Goal: Communication & Community: Share content

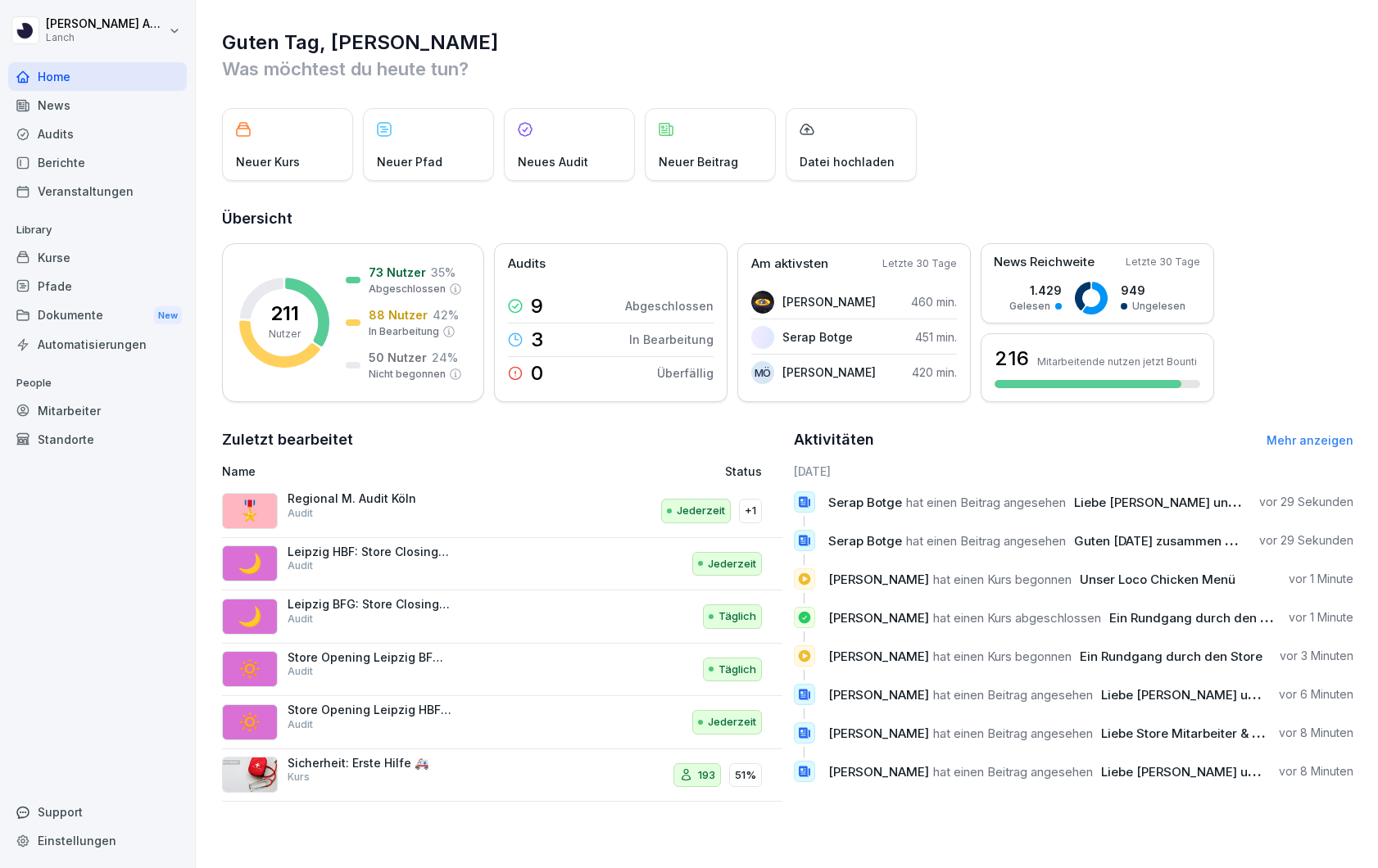
click at [70, 106] on div "News" at bounding box center [98, 106] width 179 height 29
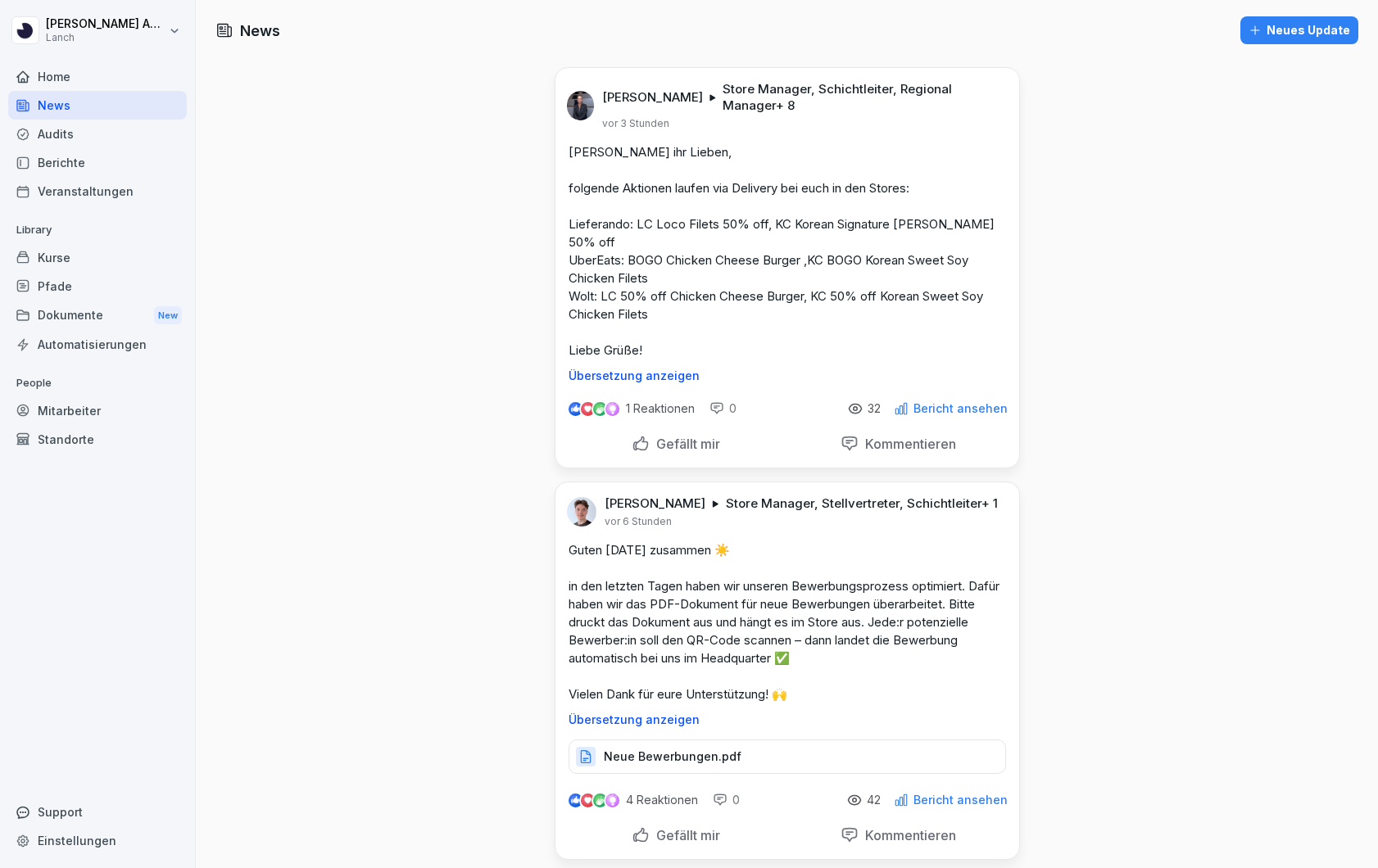
click at [1283, 40] on button "Neues Update" at bounding box center [1299, 29] width 118 height 28
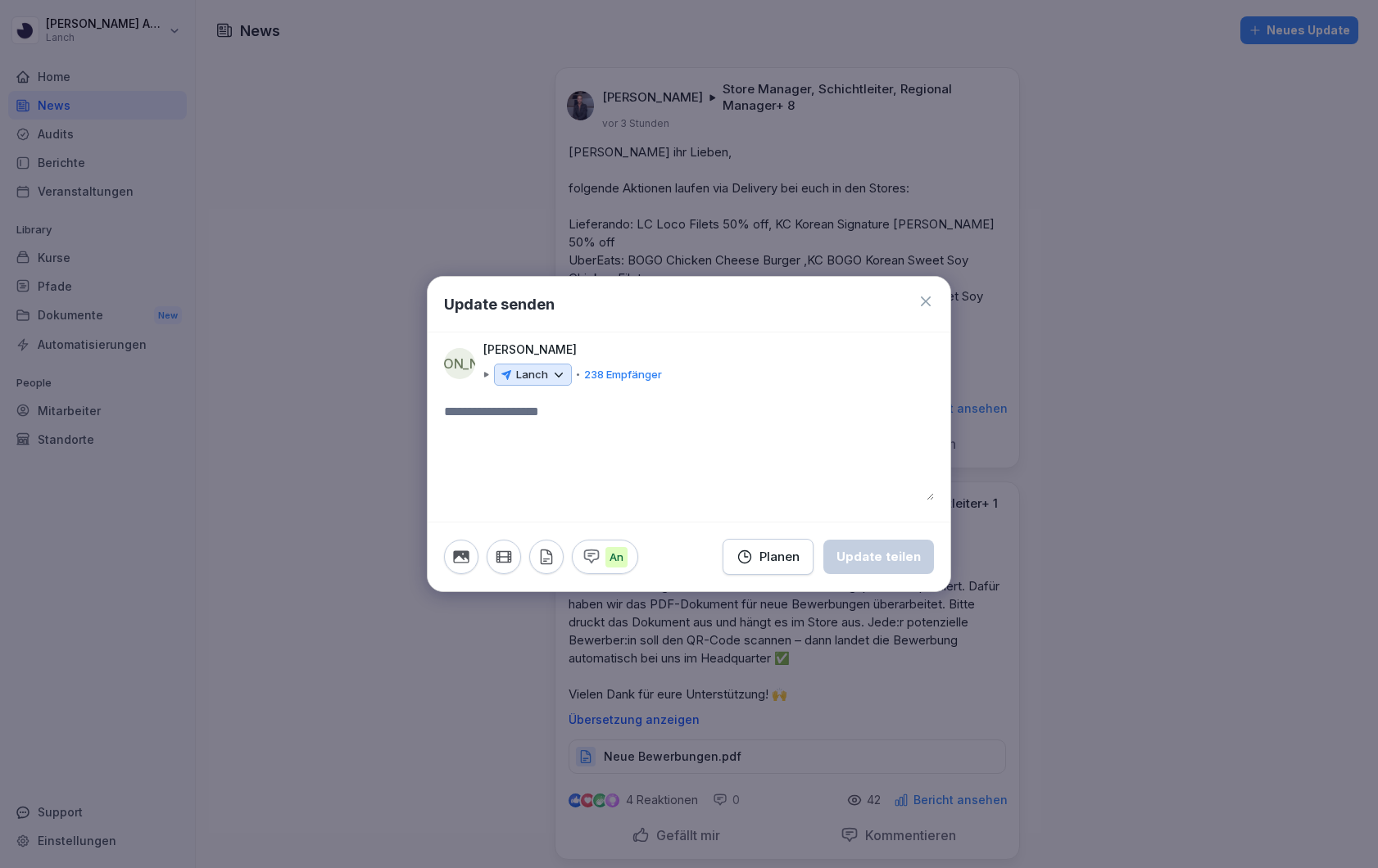
click at [541, 415] on textarea at bounding box center [689, 451] width 490 height 98
type textarea "*"
type textarea "**********"
click at [707, 418] on textarea "**********" at bounding box center [689, 451] width 490 height 98
click at [595, 454] on textarea "**********" at bounding box center [689, 451] width 490 height 98
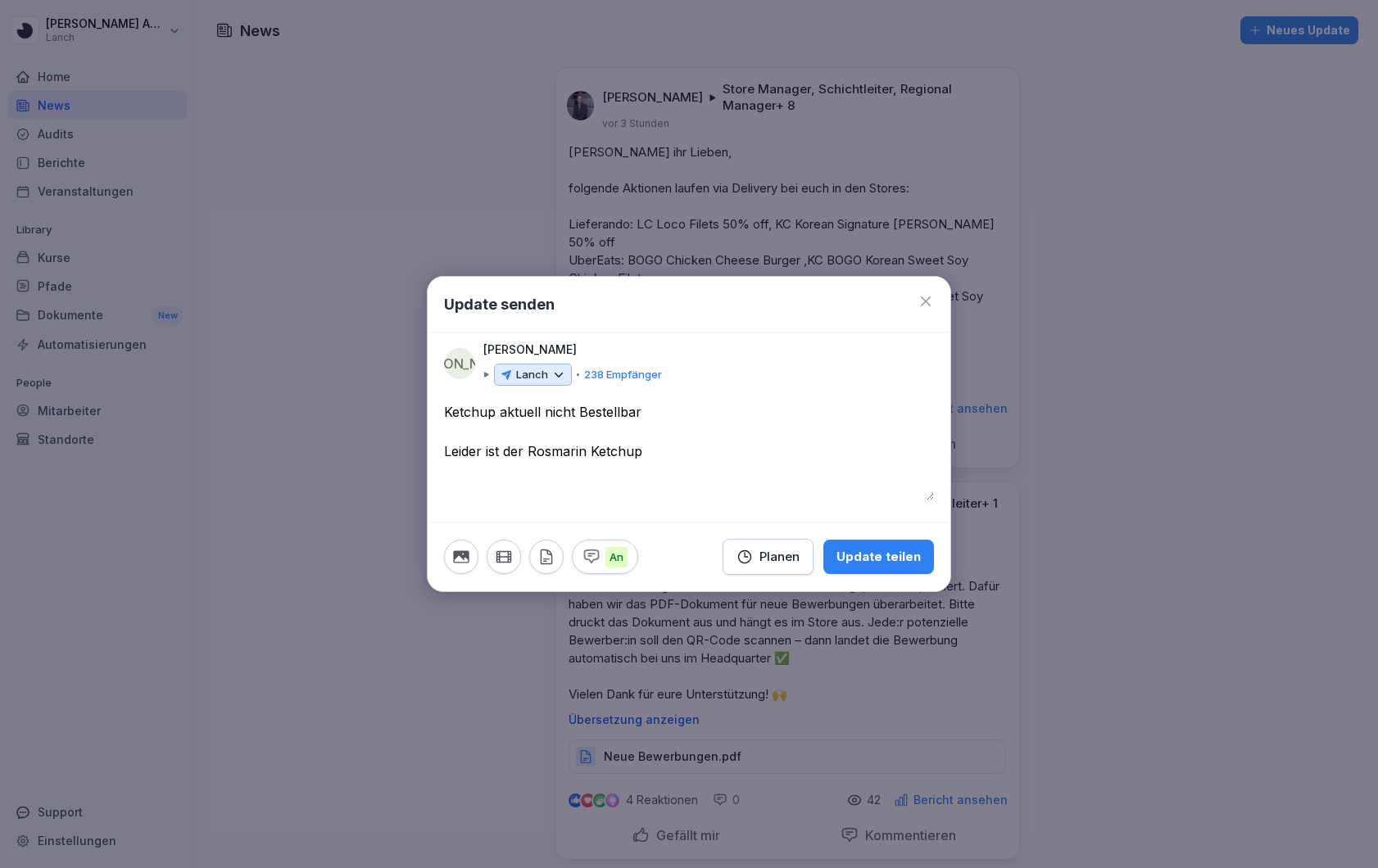
click at [704, 450] on textarea "**********" at bounding box center [689, 451] width 490 height 98
click at [823, 451] on textarea "**********" at bounding box center [689, 451] width 490 height 98
click at [780, 471] on textarea "**********" at bounding box center [689, 451] width 490 height 98
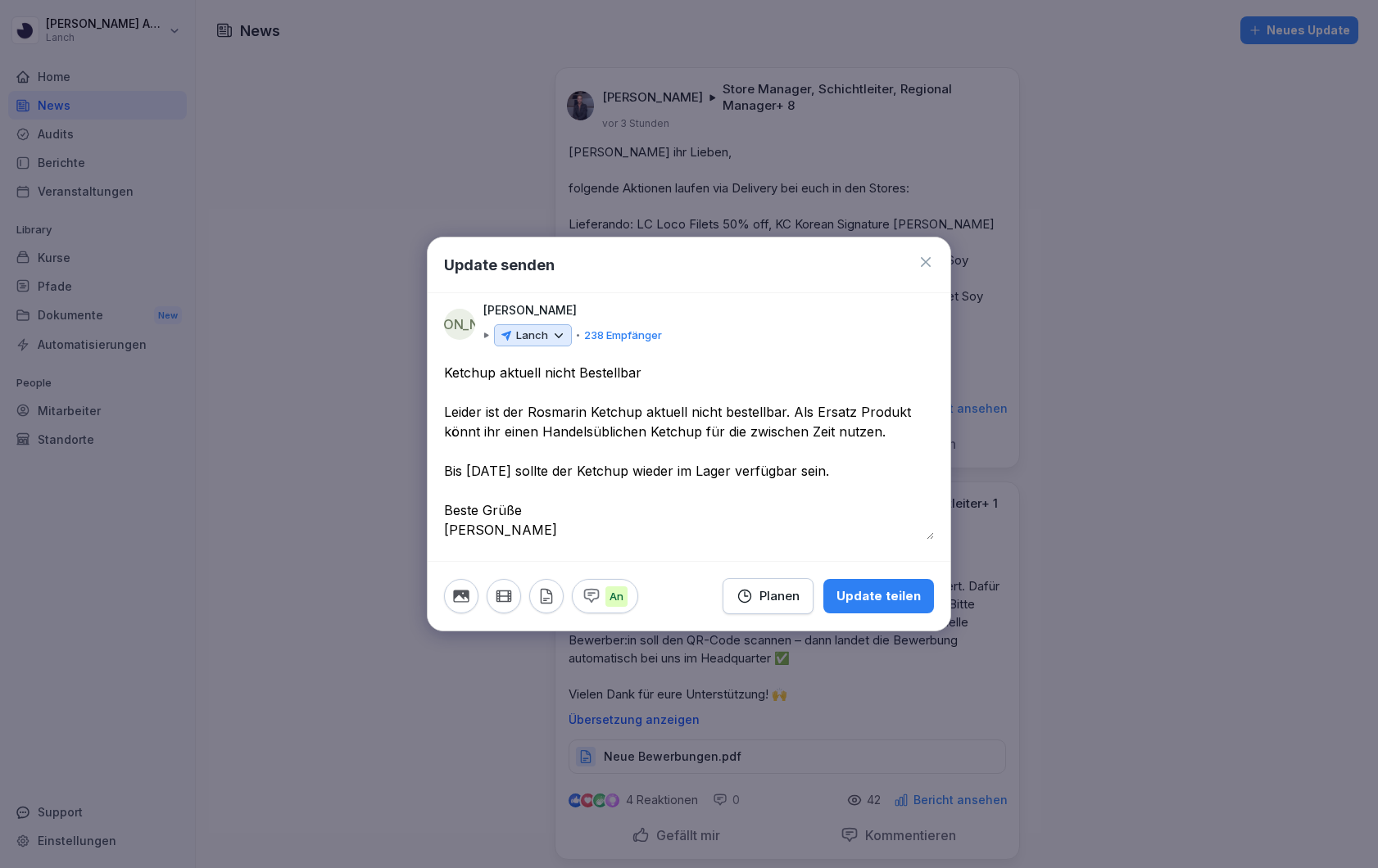
type textarea "**********"
click at [619, 337] on p "238 Empfänger" at bounding box center [623, 336] width 78 height 16
click at [563, 334] on icon at bounding box center [559, 336] width 15 height 15
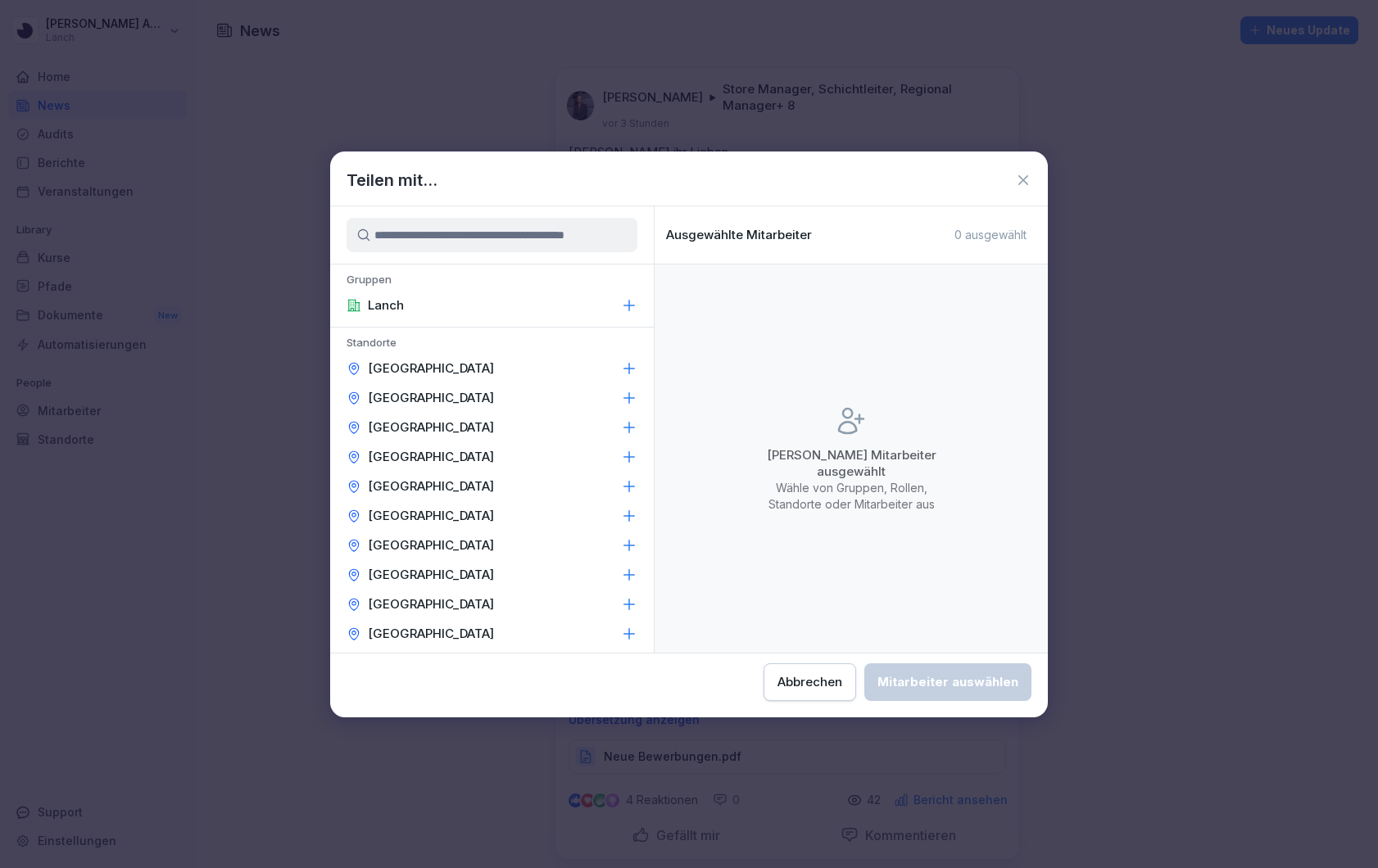
click at [469, 374] on div "[GEOGRAPHIC_DATA]" at bounding box center [492, 368] width 323 height 29
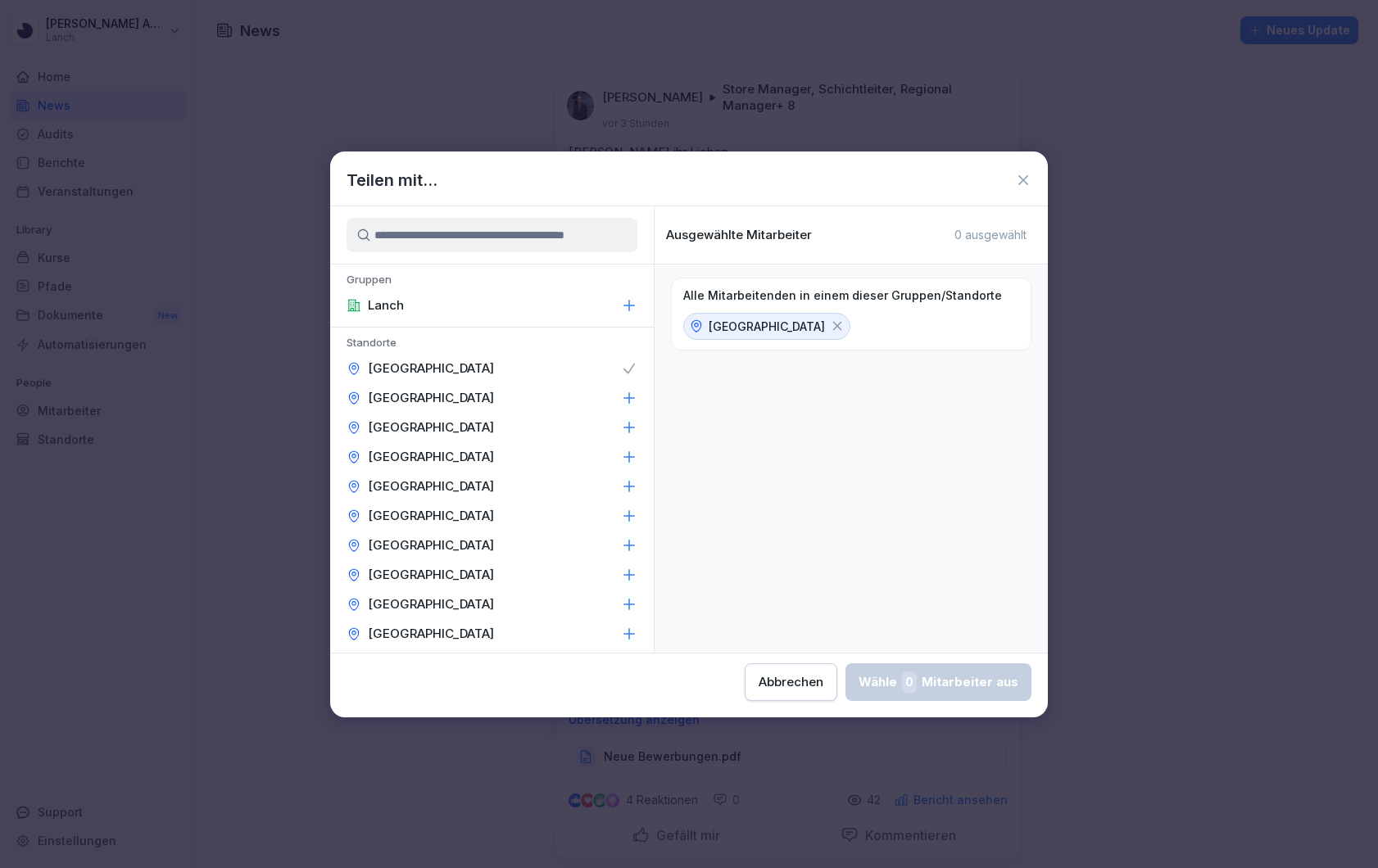
click at [470, 399] on p "[GEOGRAPHIC_DATA]" at bounding box center [431, 397] width 126 height 16
click at [470, 424] on div "[GEOGRAPHIC_DATA]" at bounding box center [492, 427] width 323 height 29
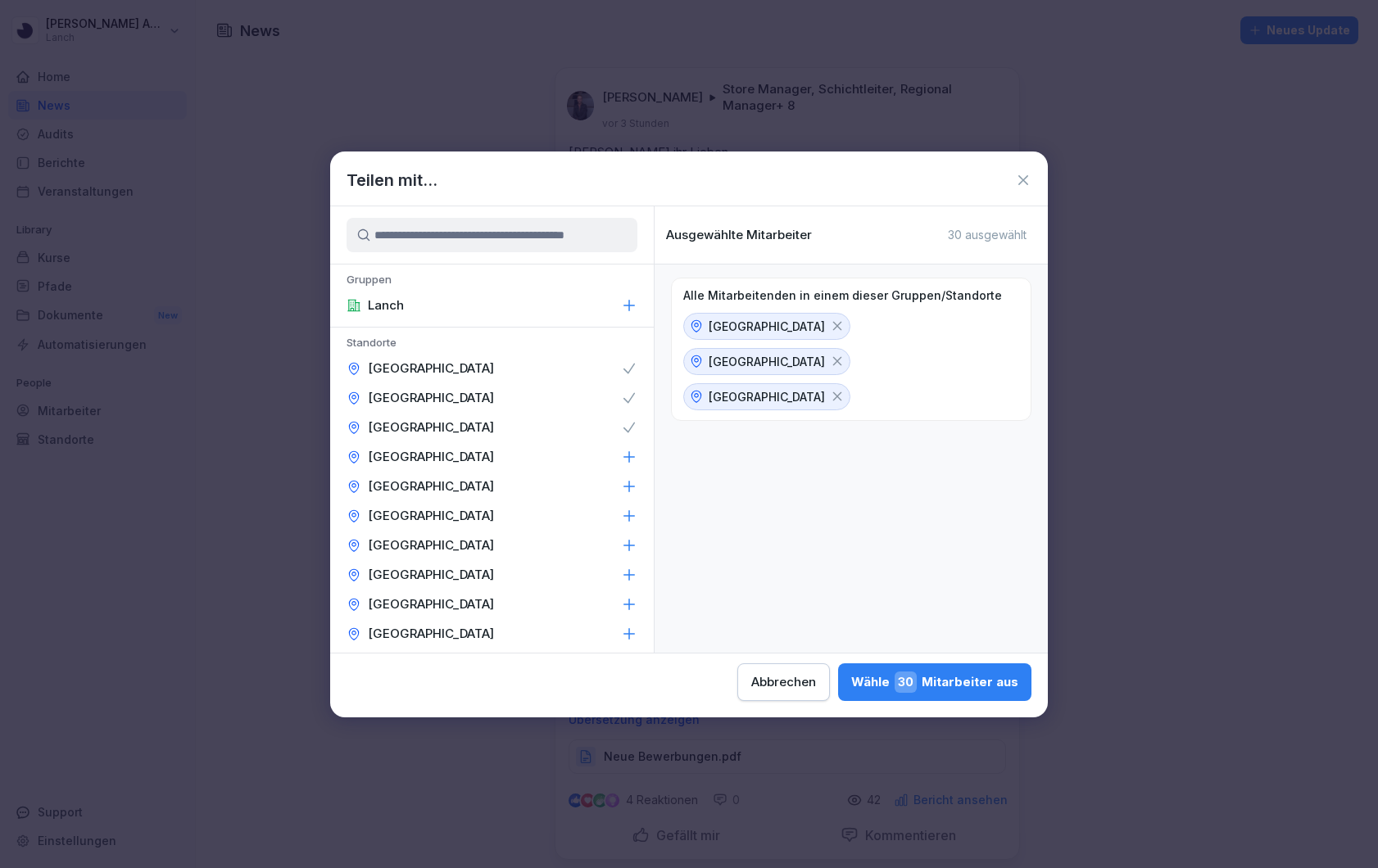
click at [470, 451] on div "[GEOGRAPHIC_DATA]" at bounding box center [492, 456] width 323 height 29
click at [469, 482] on div "[GEOGRAPHIC_DATA]" at bounding box center [492, 486] width 323 height 29
click at [466, 514] on div "[GEOGRAPHIC_DATA]" at bounding box center [492, 515] width 323 height 29
click at [465, 540] on p "[GEOGRAPHIC_DATA]" at bounding box center [431, 545] width 126 height 16
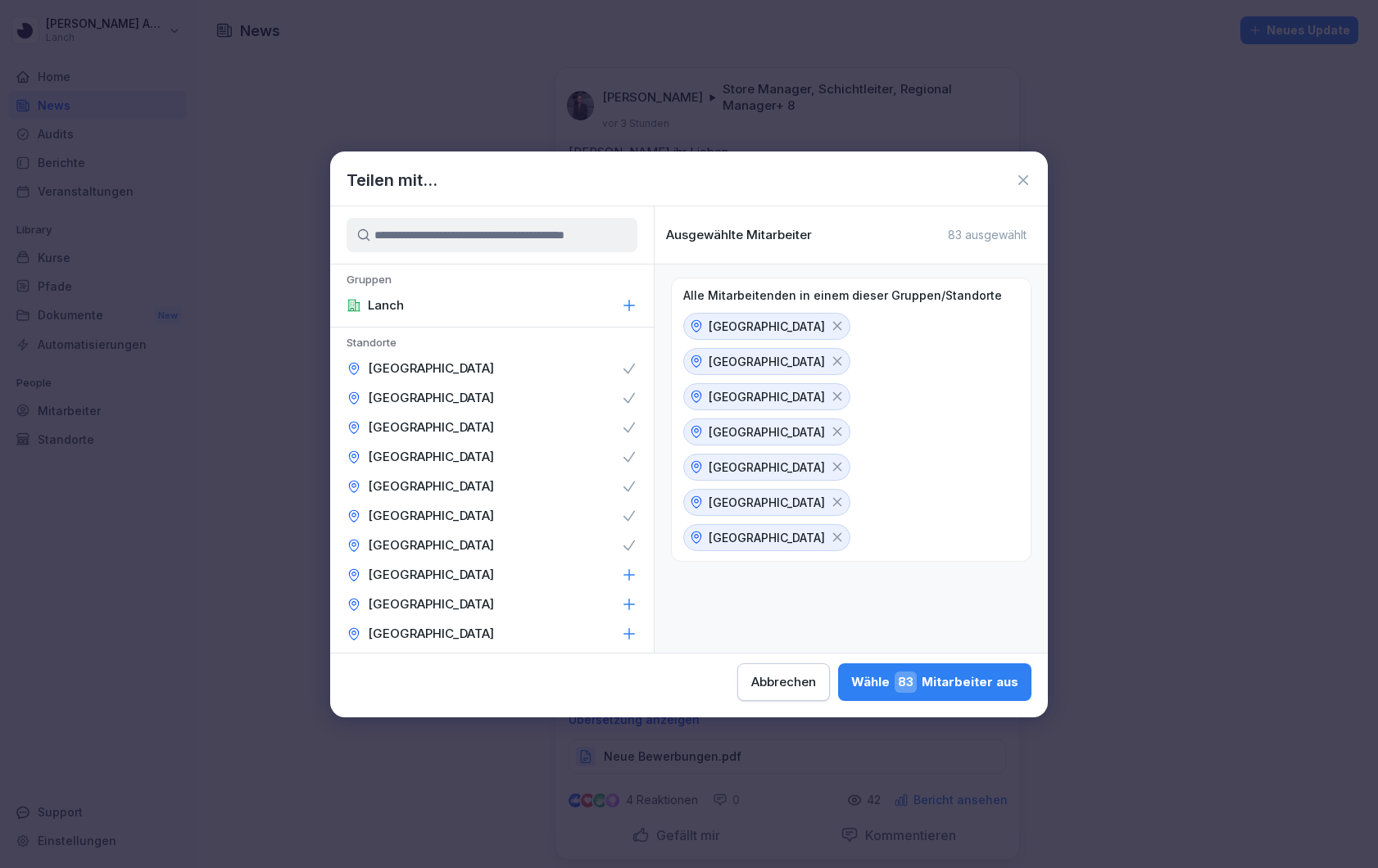
click at [465, 569] on p "[GEOGRAPHIC_DATA]" at bounding box center [431, 574] width 126 height 16
click at [465, 595] on div "[GEOGRAPHIC_DATA]" at bounding box center [492, 604] width 323 height 29
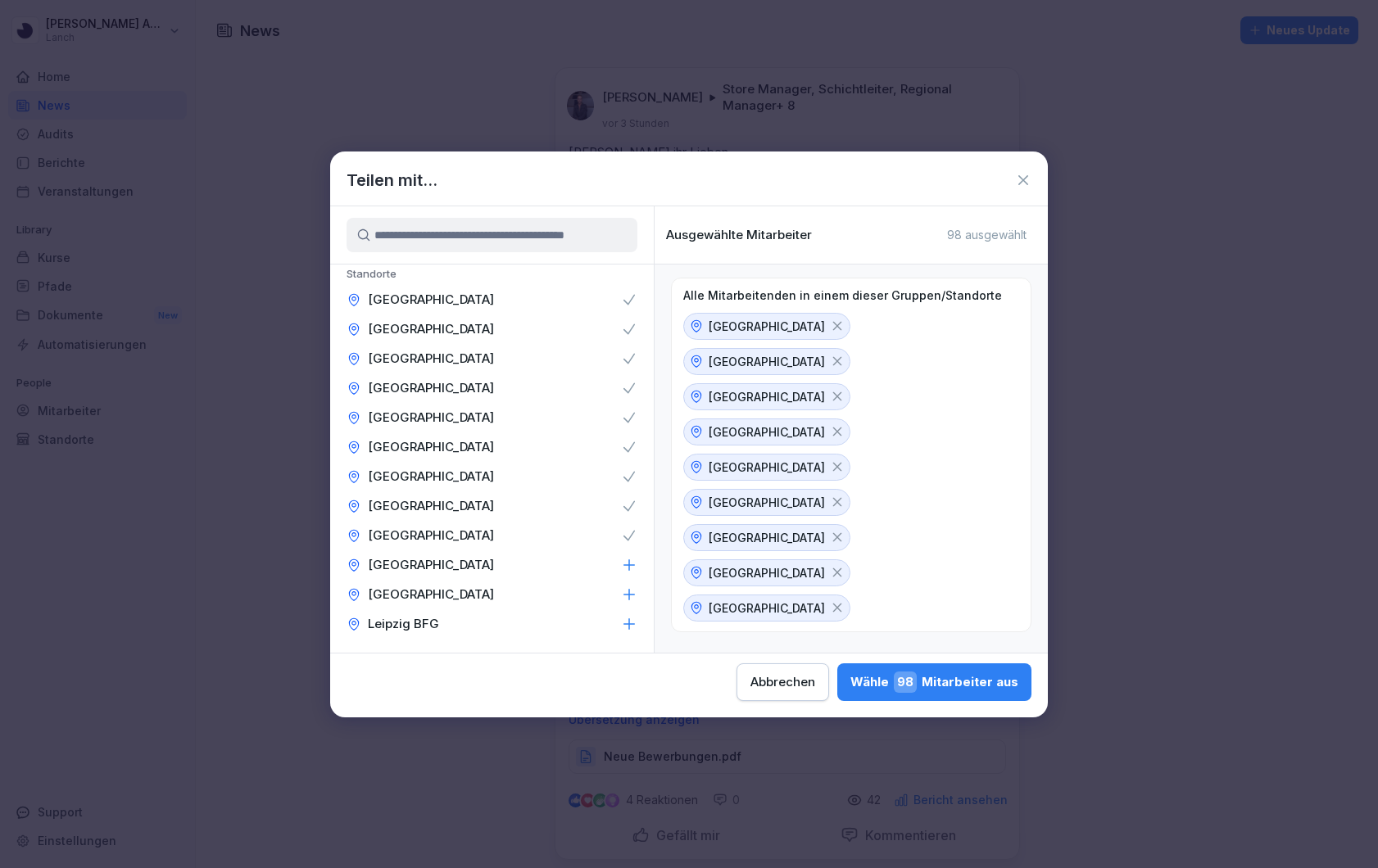
scroll to position [111, 0]
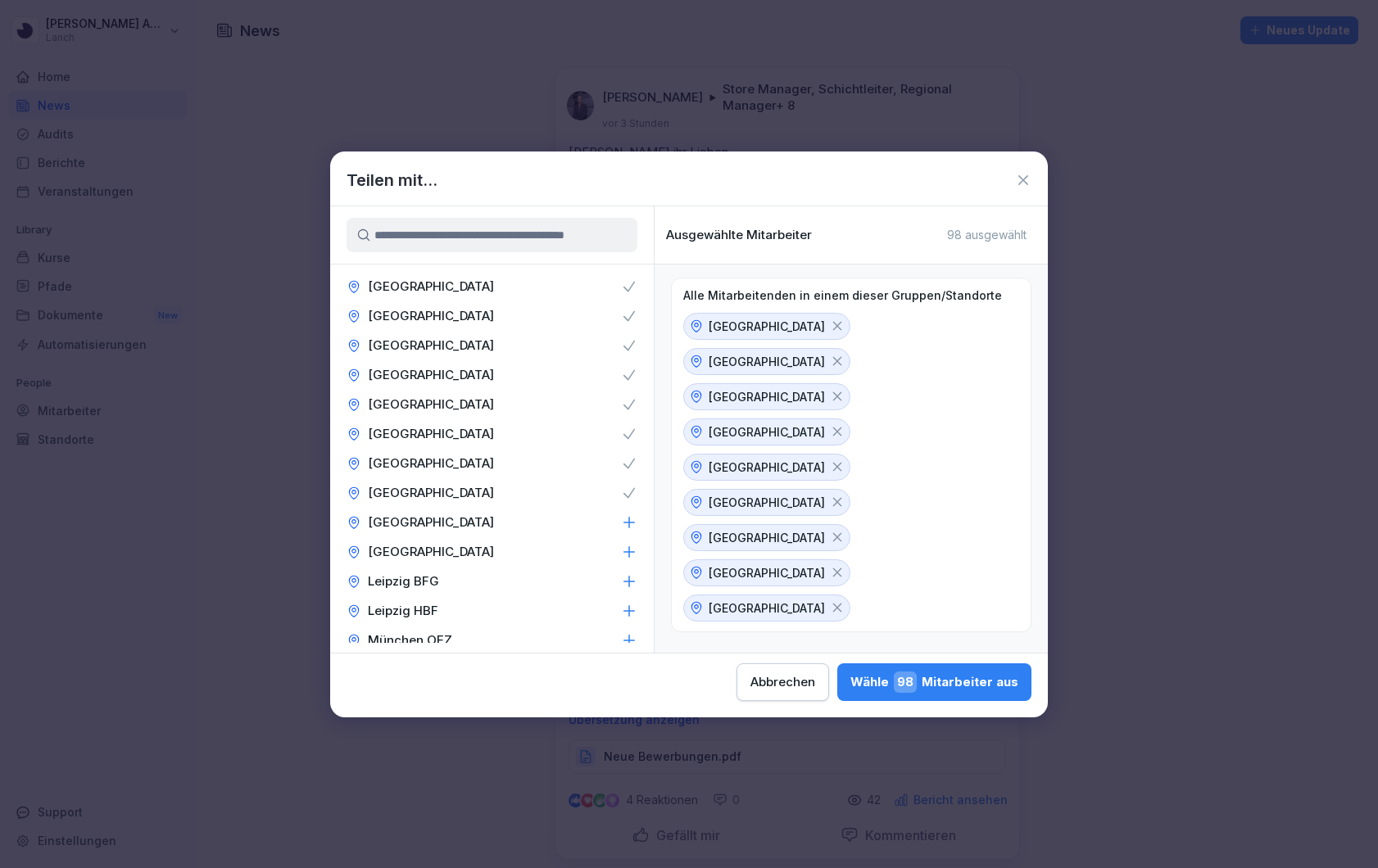
click at [478, 520] on div "[GEOGRAPHIC_DATA]" at bounding box center [492, 522] width 323 height 29
click at [478, 552] on div "[GEOGRAPHIC_DATA]" at bounding box center [492, 551] width 323 height 29
click at [476, 590] on div "Leipzig BFG" at bounding box center [492, 581] width 323 height 29
click at [476, 611] on div "Leipzig HBF" at bounding box center [492, 610] width 323 height 29
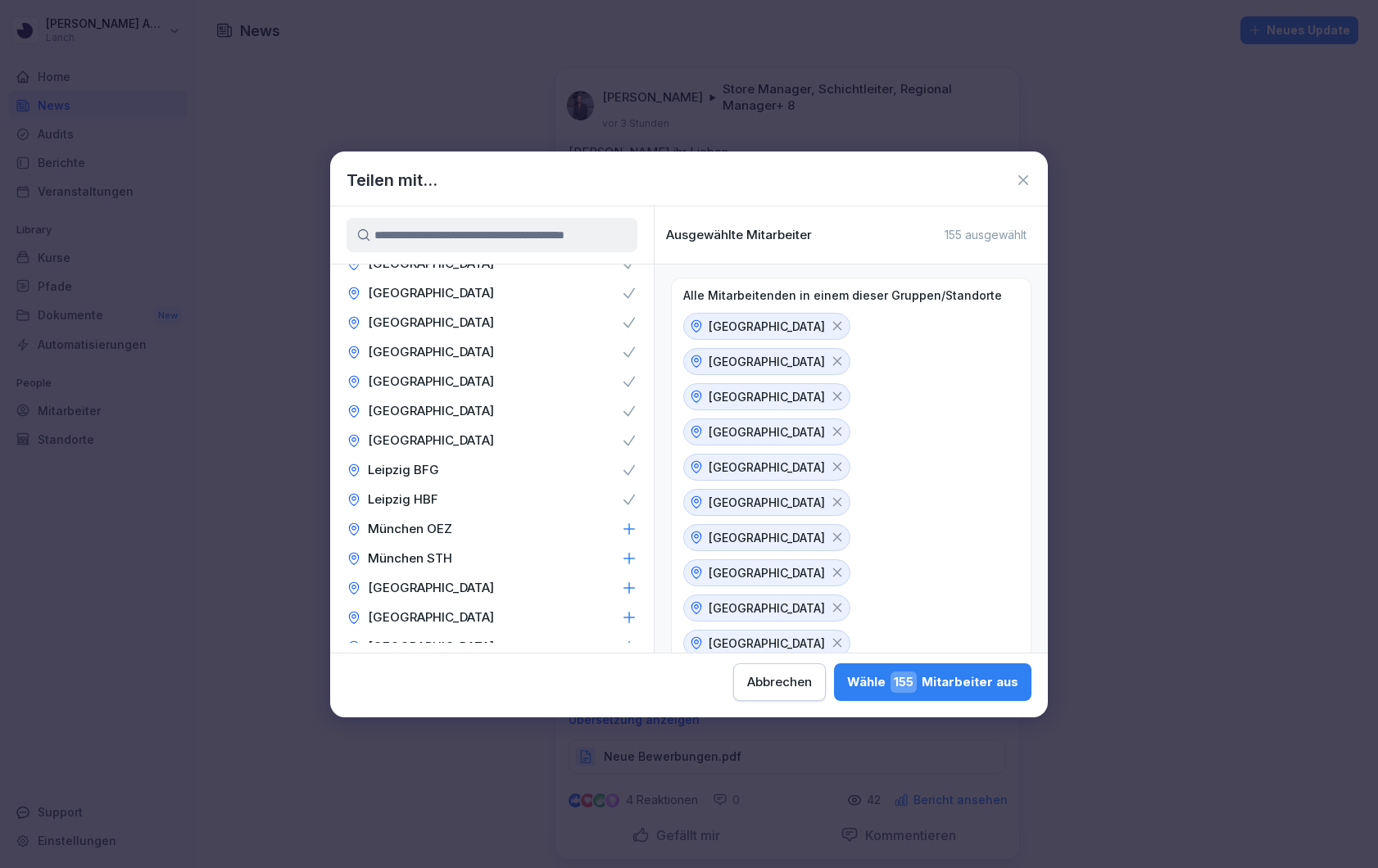
scroll to position [257, 0]
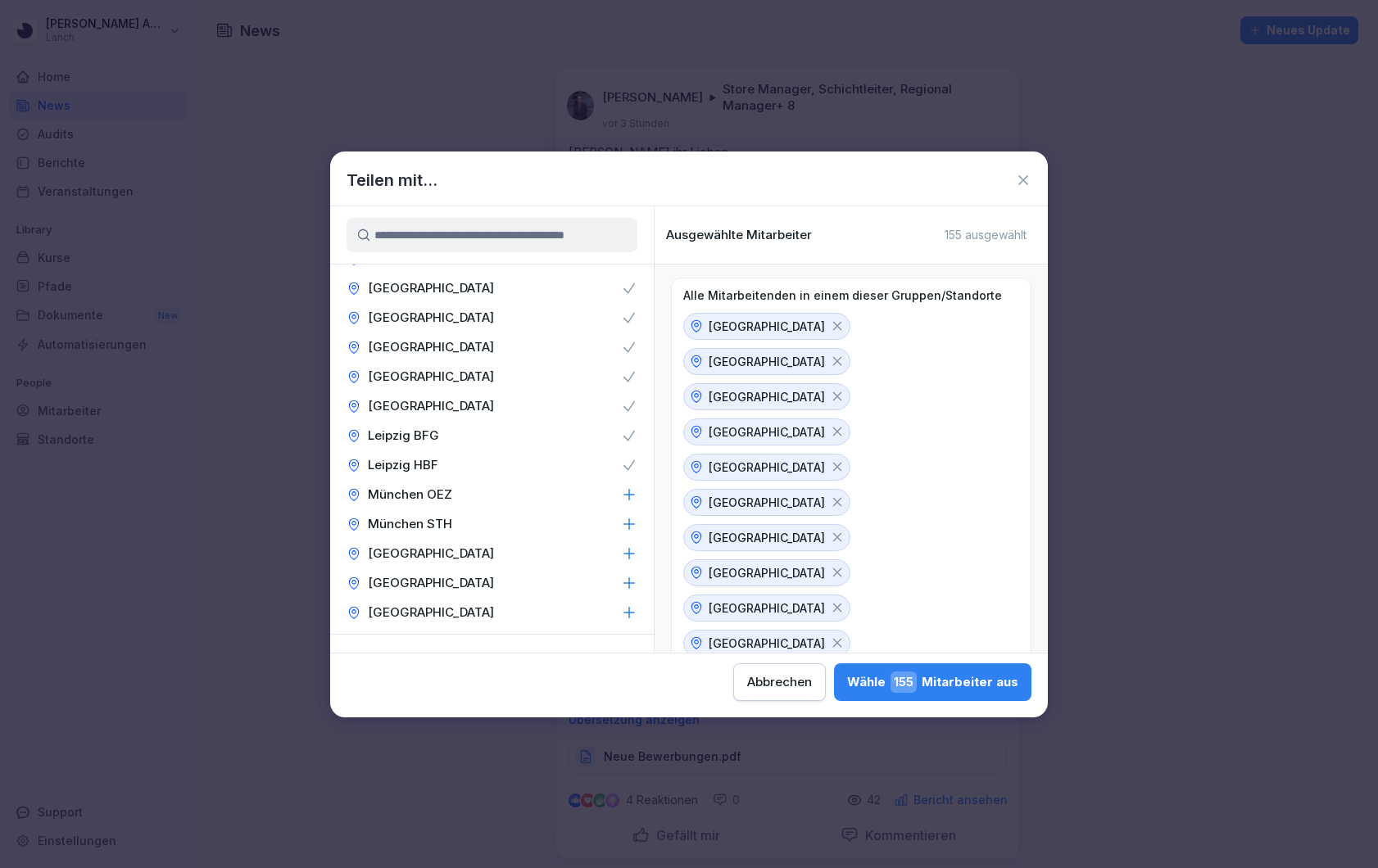
click at [490, 491] on div "München OEZ" at bounding box center [492, 494] width 323 height 29
click at [490, 511] on div "München STH" at bounding box center [492, 524] width 323 height 29
click at [487, 558] on div "[GEOGRAPHIC_DATA]" at bounding box center [492, 553] width 323 height 29
click at [485, 587] on div "[GEOGRAPHIC_DATA]" at bounding box center [492, 583] width 323 height 29
click at [485, 614] on div "[GEOGRAPHIC_DATA]" at bounding box center [492, 612] width 323 height 29
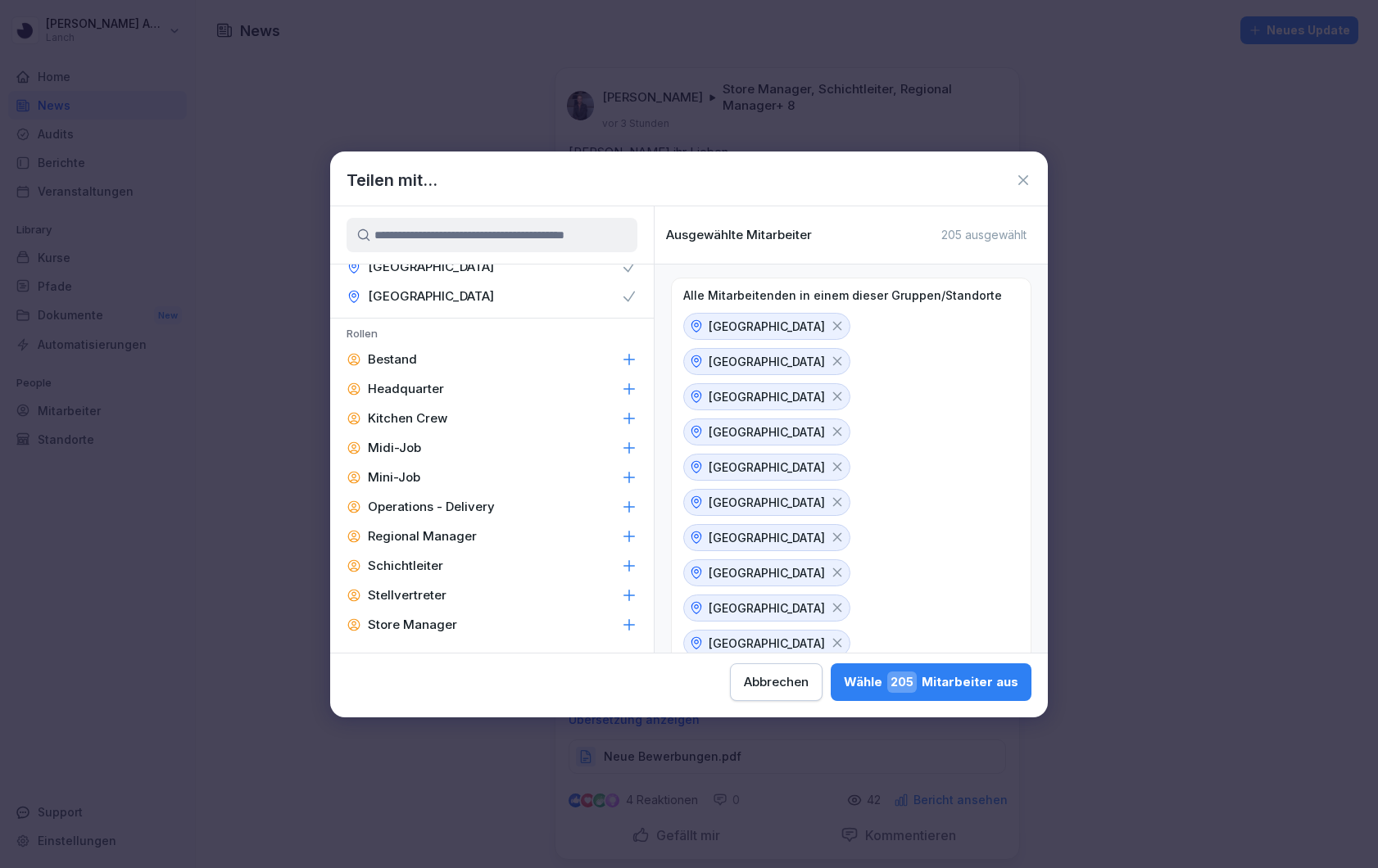
scroll to position [601, 0]
click at [469, 511] on p "Regional Manager" at bounding box center [422, 508] width 109 height 16
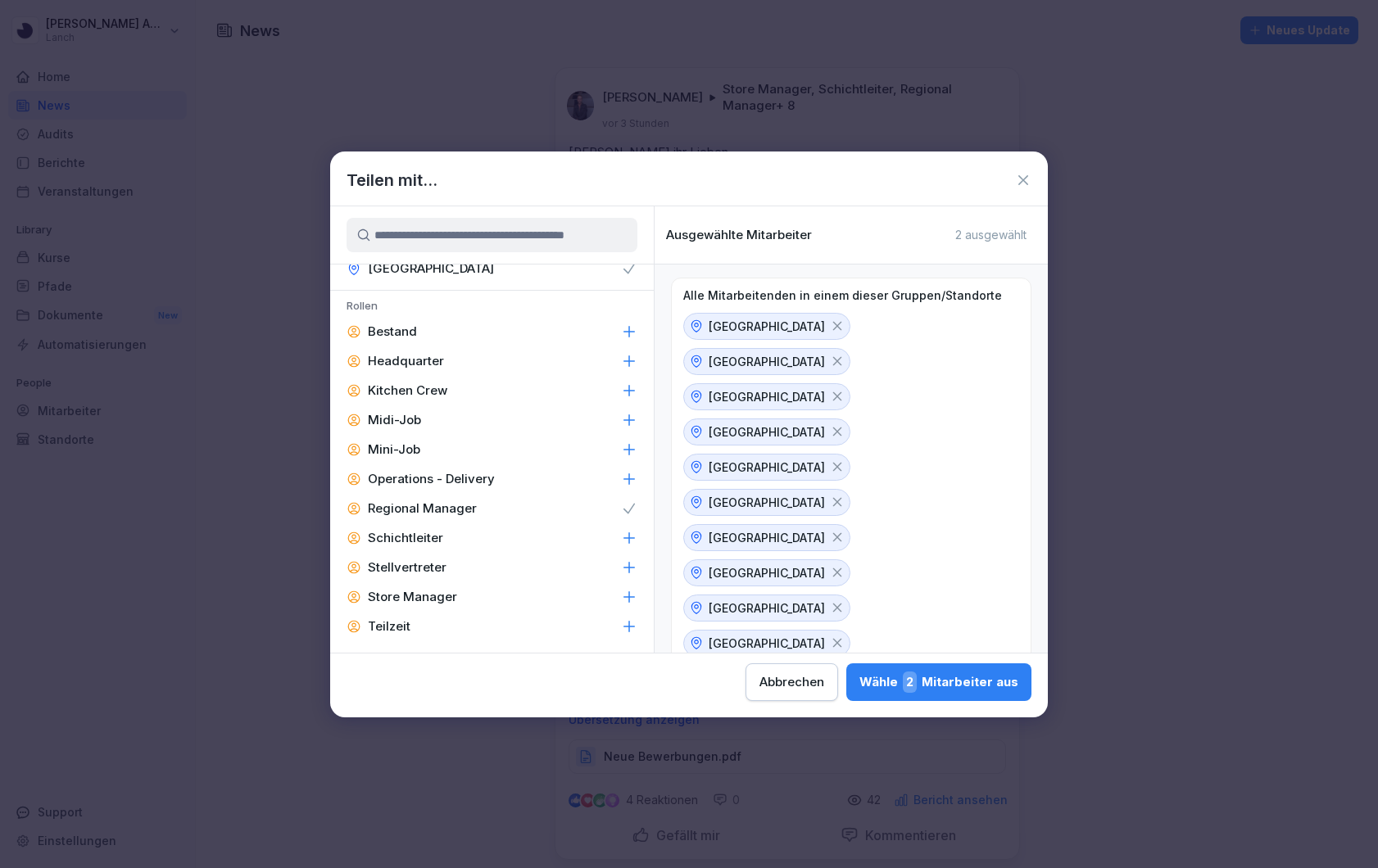
click at [464, 539] on div "Schichtleiter" at bounding box center [492, 537] width 323 height 29
click at [464, 570] on div "Stellvertreter" at bounding box center [492, 567] width 323 height 29
click at [464, 592] on div "Store Manager" at bounding box center [492, 596] width 323 height 29
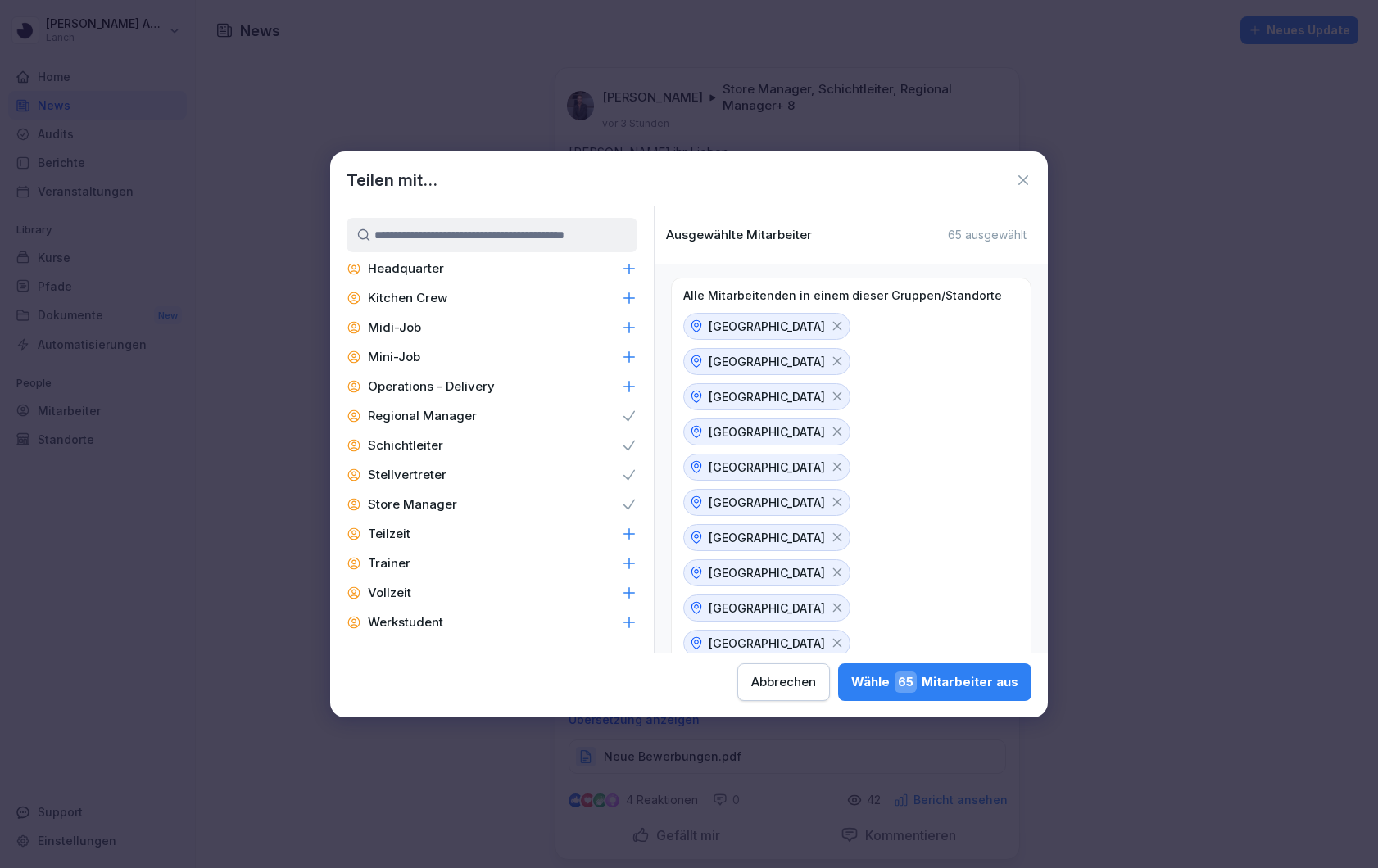
scroll to position [694, 0]
click at [886, 687] on div "Wähle 65 Mitarbeiter aus" at bounding box center [935, 682] width 167 height 21
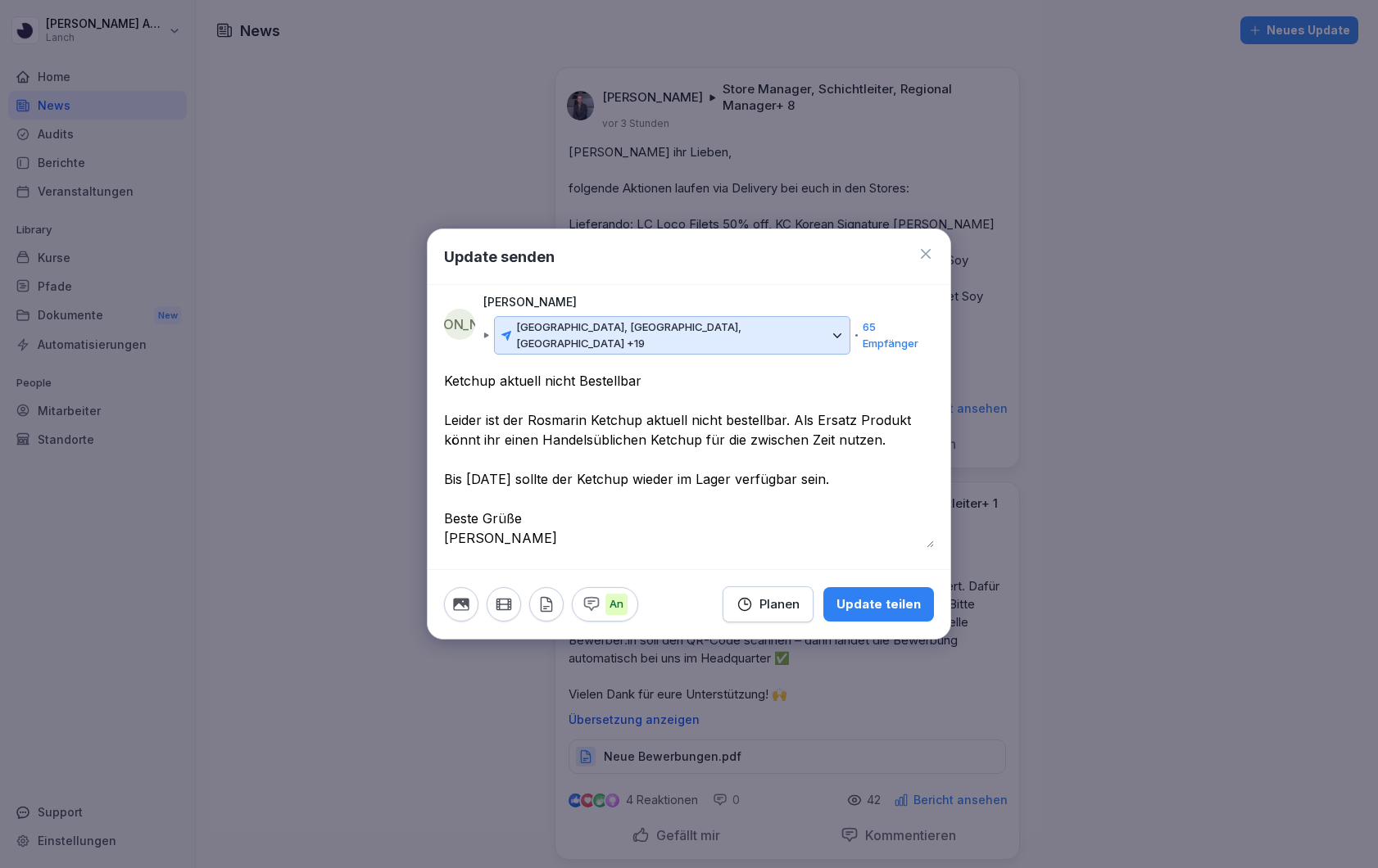
click at [874, 603] on div "Update teilen" at bounding box center [878, 604] width 85 height 18
